Goal: Entertainment & Leisure: Consume media (video, audio)

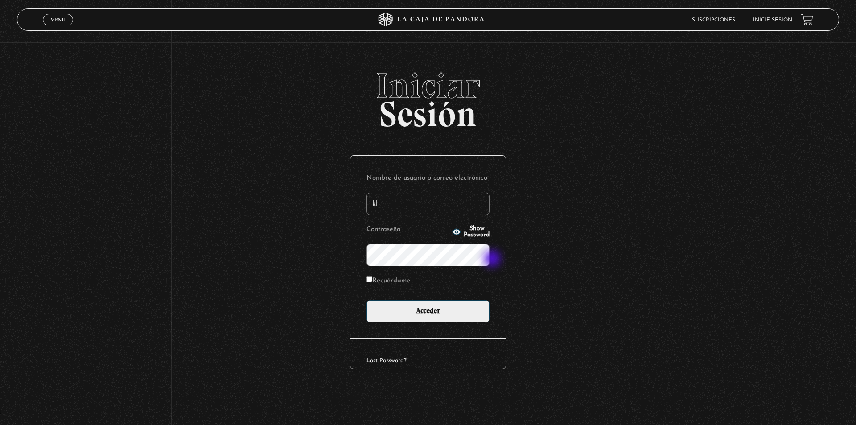
type input "[EMAIL_ADDRESS][DOMAIN_NAME]"
click at [452, 230] on icon "button" at bounding box center [456, 232] width 8 height 6
click at [368, 278] on input "Recuérdame" at bounding box center [369, 279] width 6 height 6
checkbox input "true"
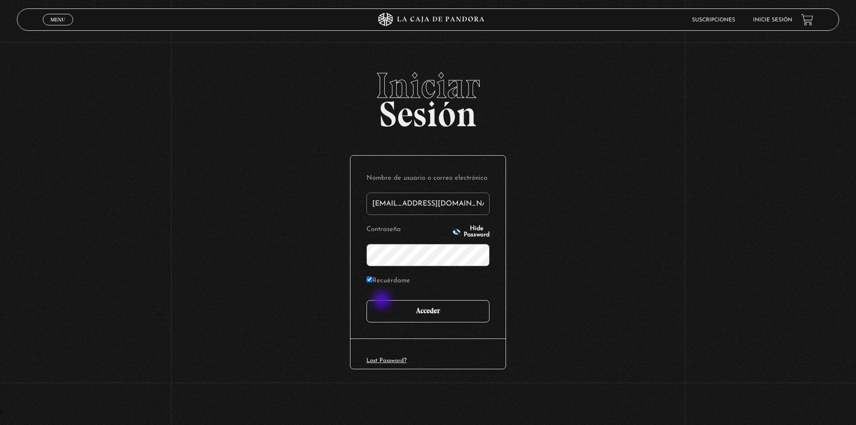
click at [384, 304] on input "Acceder" at bounding box center [427, 311] width 123 height 22
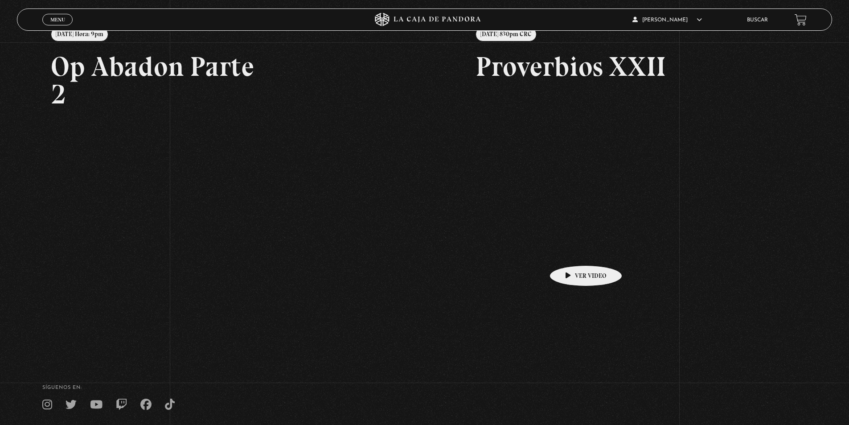
scroll to position [178, 0]
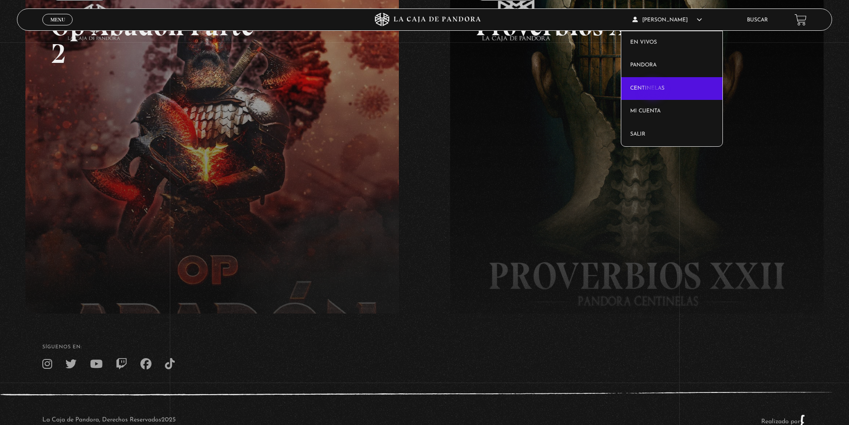
click at [654, 88] on link "Centinelas" at bounding box center [671, 88] width 101 height 23
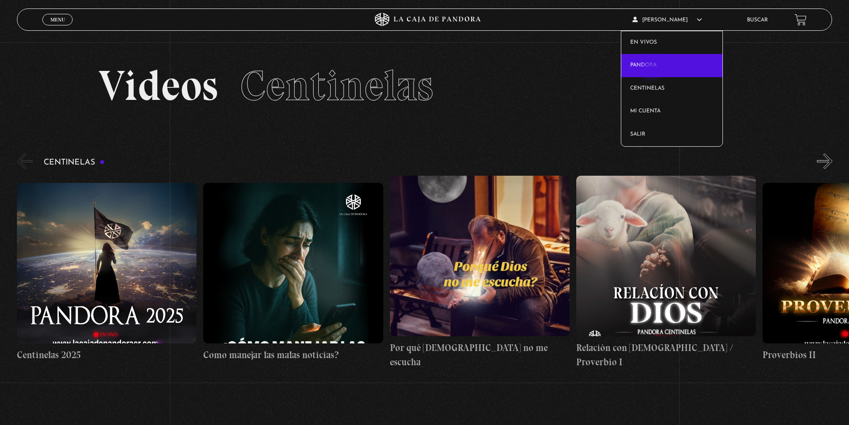
click at [652, 69] on link "Pandora" at bounding box center [671, 65] width 101 height 23
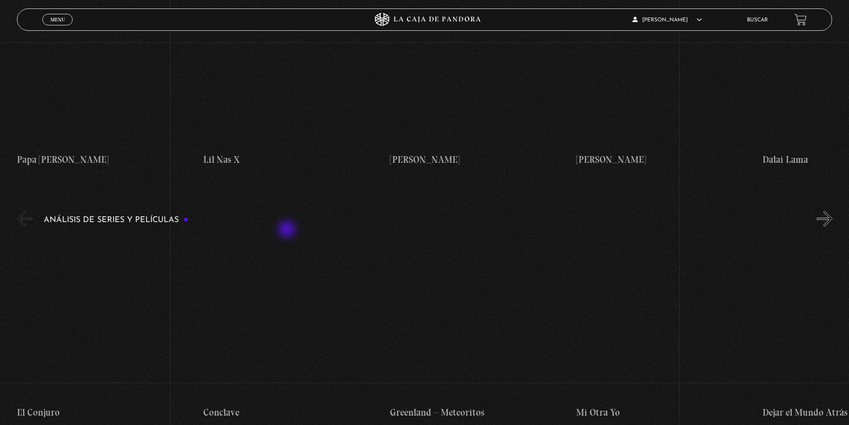
scroll to position [1292, 0]
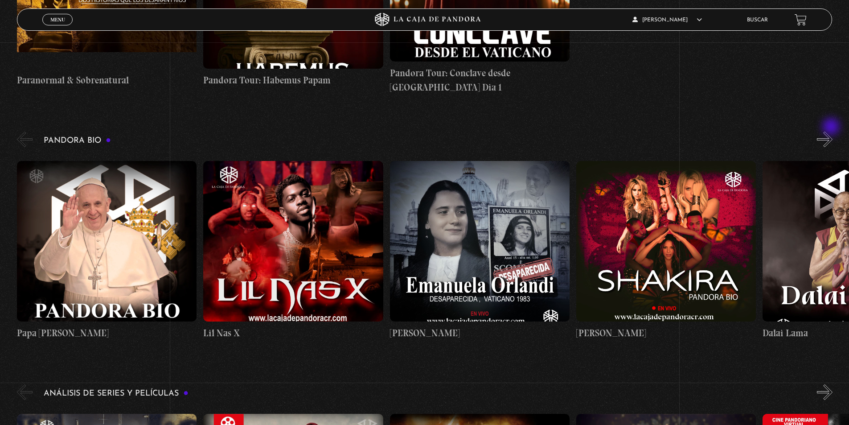
click at [832, 131] on button "»" at bounding box center [825, 139] width 16 height 16
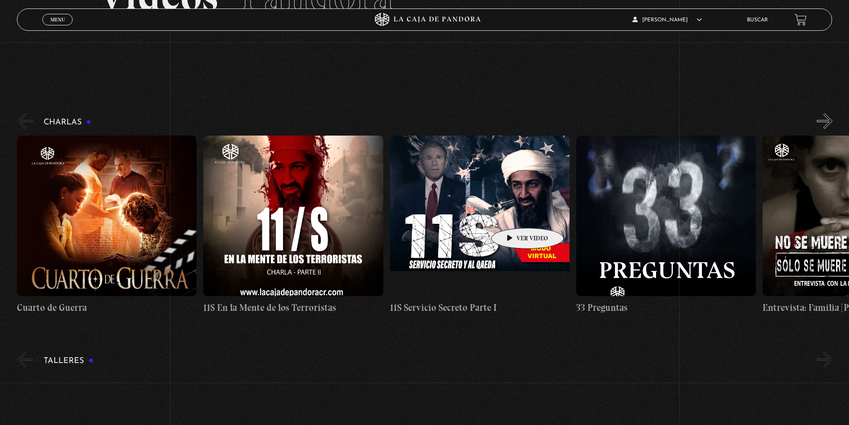
scroll to position [89, 0]
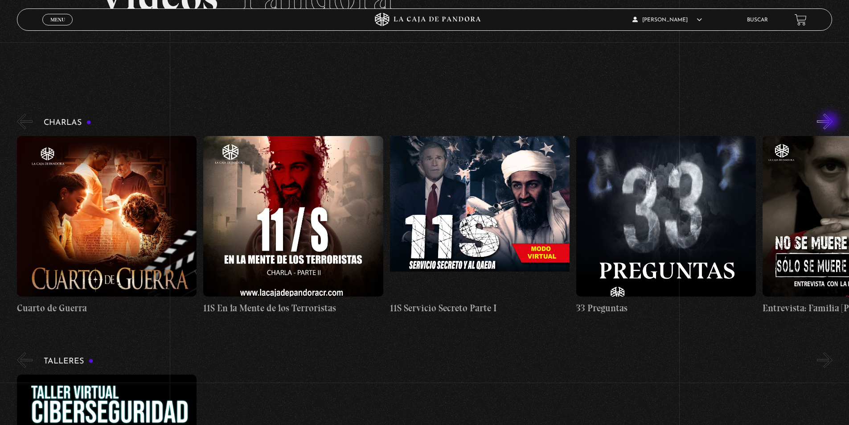
click at [831, 121] on button "»" at bounding box center [825, 122] width 16 height 16
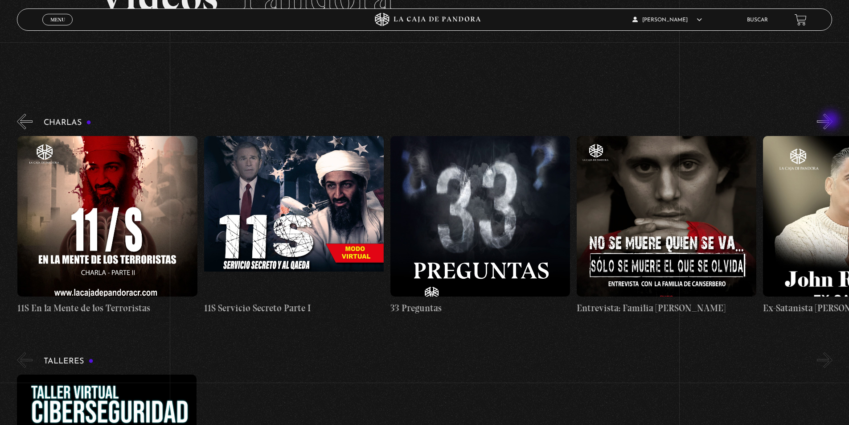
click at [831, 121] on button "»" at bounding box center [825, 122] width 16 height 16
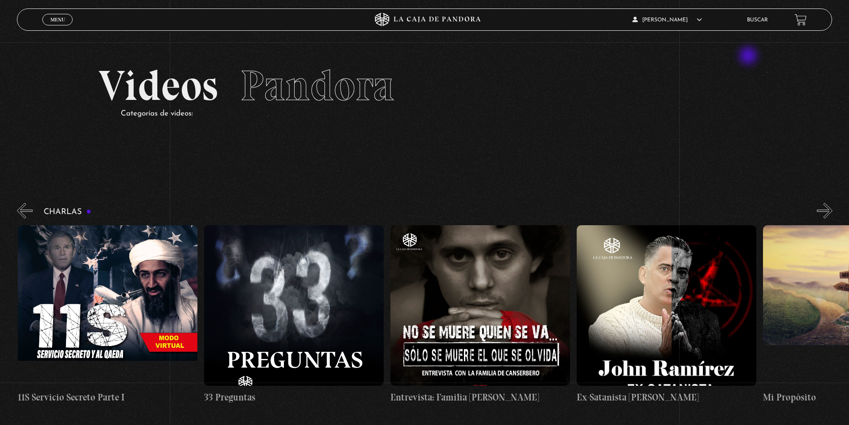
scroll to position [0, 373]
click at [832, 209] on button "»" at bounding box center [825, 211] width 16 height 16
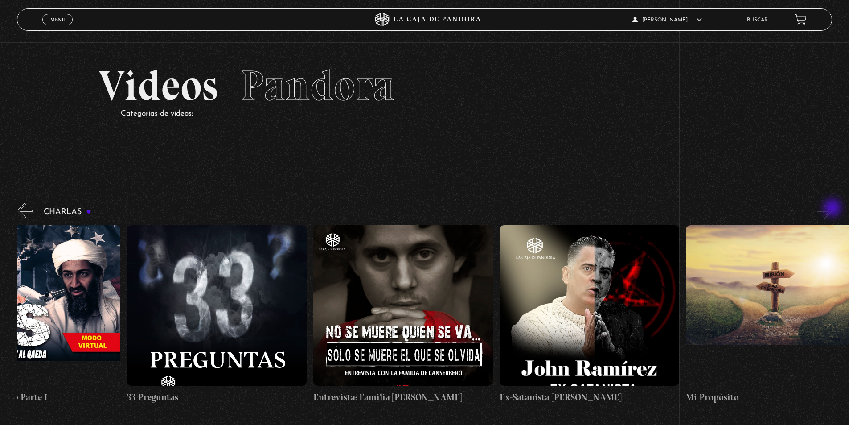
scroll to position [0, 466]
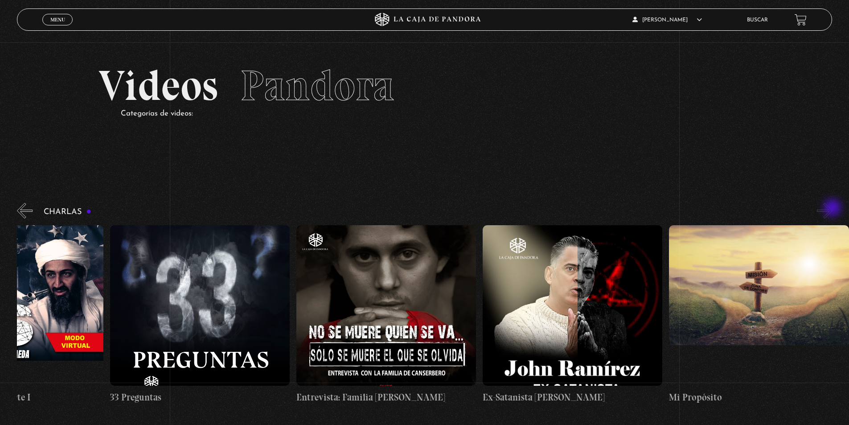
click at [832, 209] on button "»" at bounding box center [825, 211] width 16 height 16
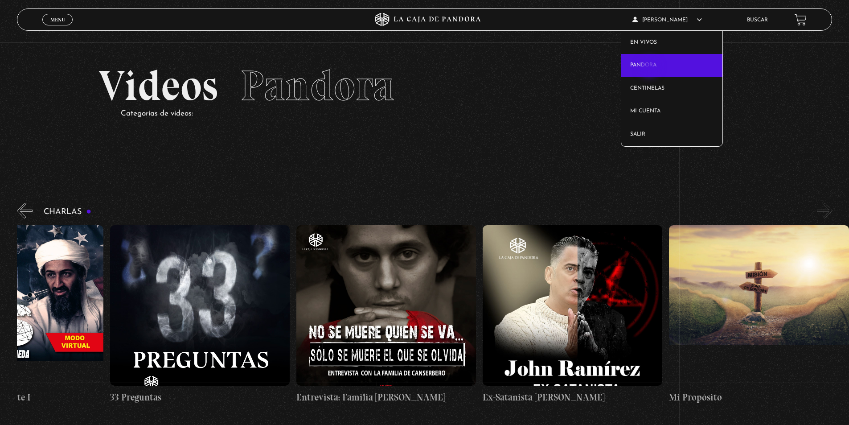
click at [650, 68] on link "Pandora" at bounding box center [671, 65] width 101 height 23
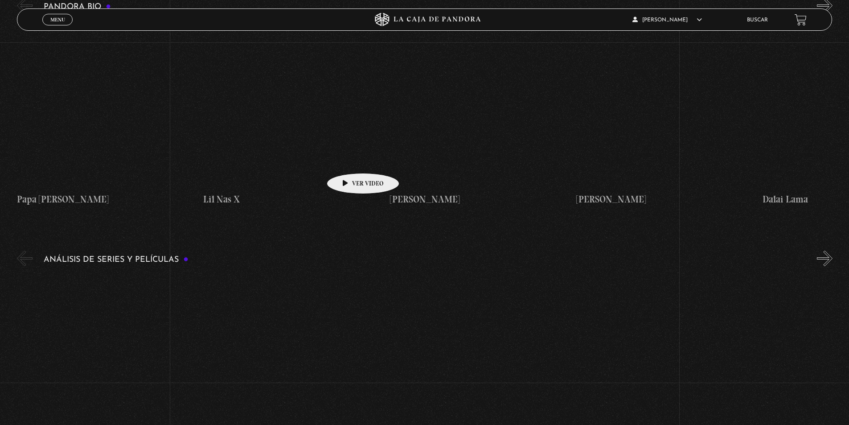
scroll to position [1560, 0]
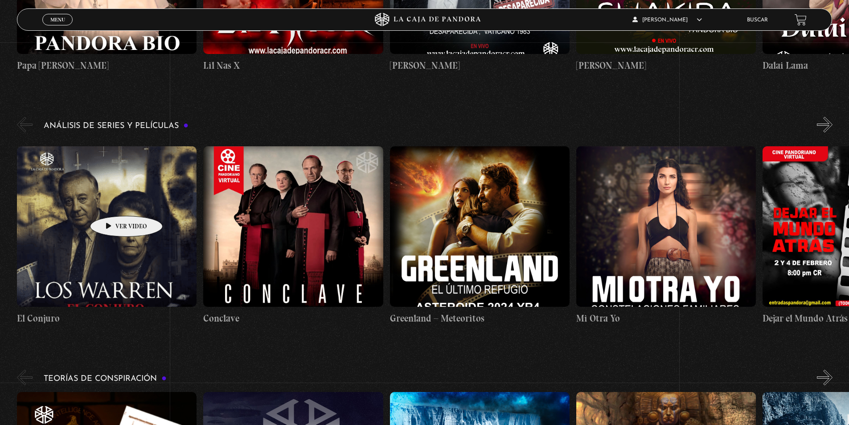
click at [112, 202] on figure at bounding box center [107, 226] width 180 height 160
